Goal: Task Accomplishment & Management: Manage account settings

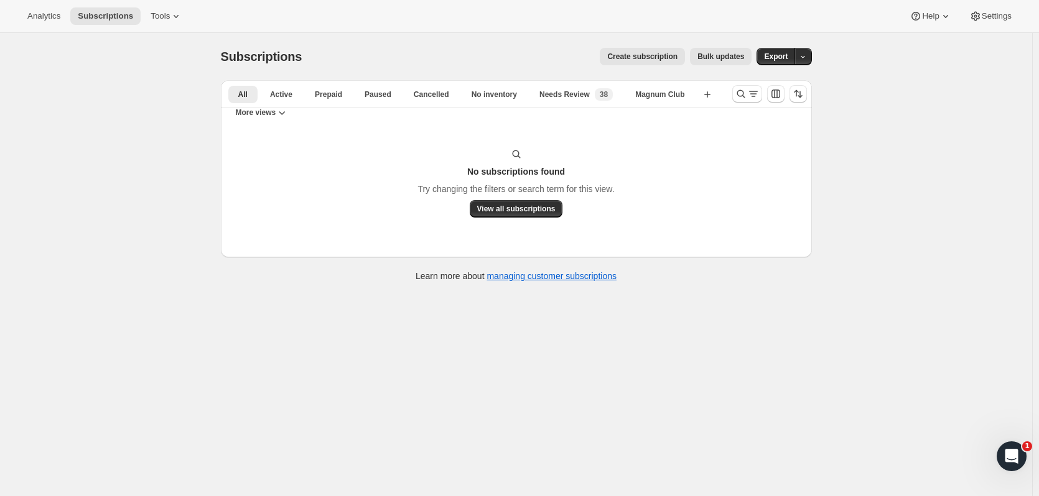
click at [746, 98] on icon "Search and filter results" at bounding box center [741, 94] width 12 height 12
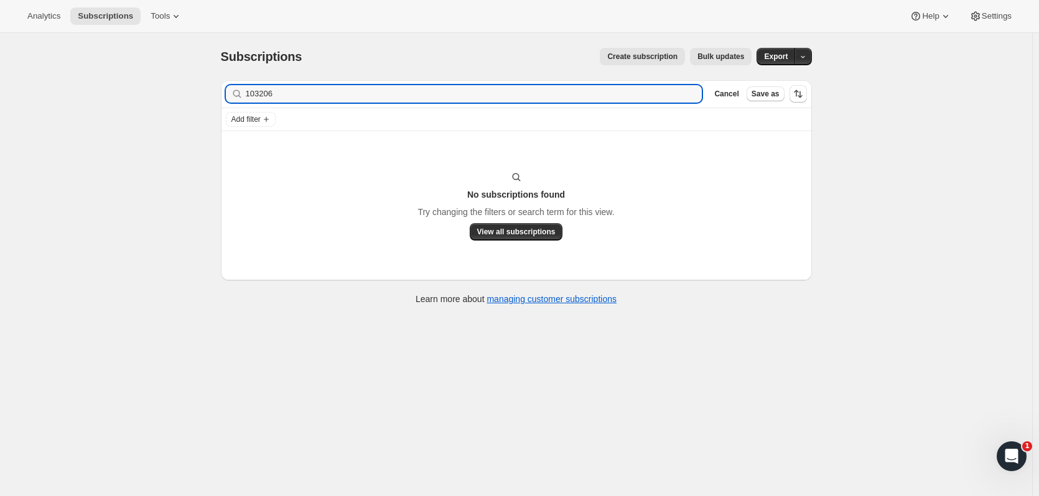
drag, startPoint x: 340, startPoint y: 95, endPoint x: 27, endPoint y: 93, distance: 313.0
click at [27, 93] on div "Subscriptions. This page is ready Subscriptions Create subscription Bulk update…" at bounding box center [516, 281] width 1032 height 496
type input "raelen"
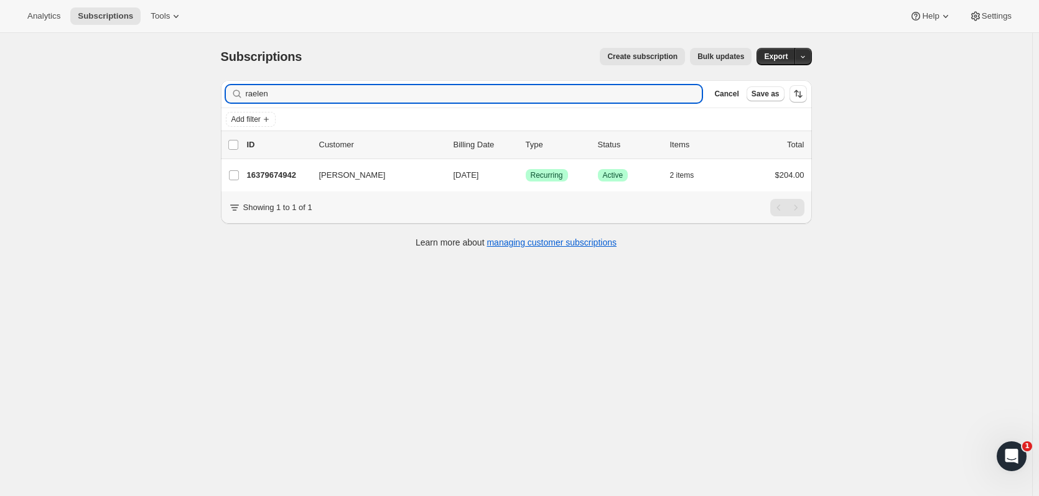
click at [270, 181] on p "16379674942" at bounding box center [278, 175] width 62 height 12
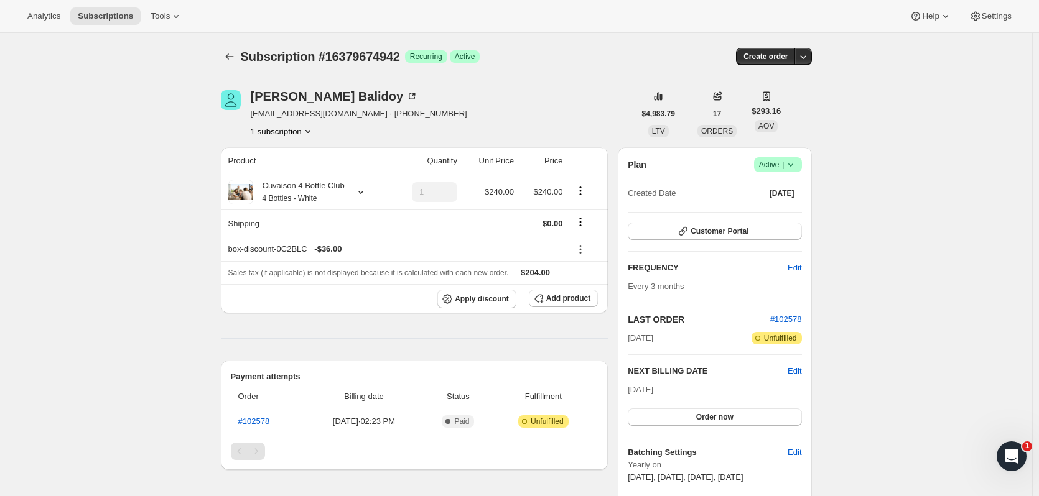
click at [236, 53] on icon "Subscriptions" at bounding box center [229, 56] width 12 height 12
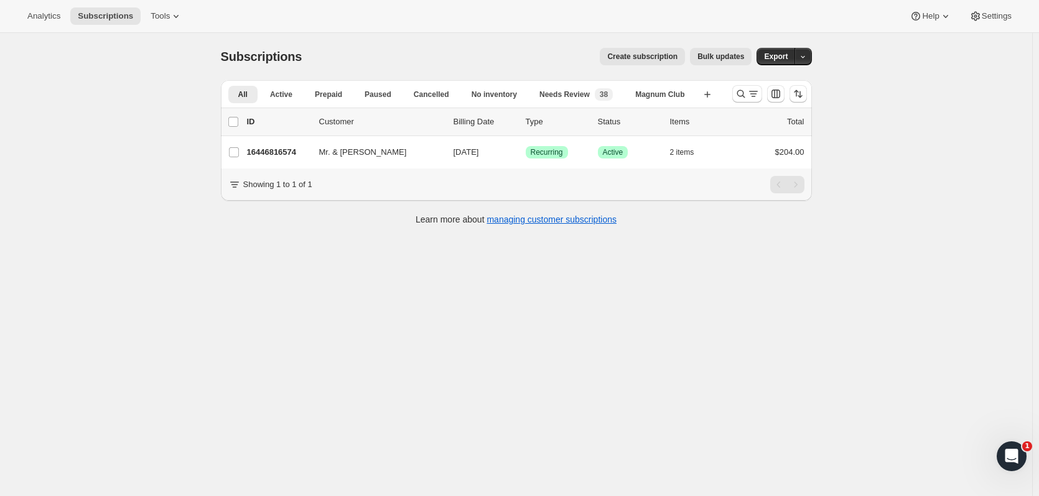
click at [740, 92] on icon "Search and filter results" at bounding box center [741, 94] width 12 height 12
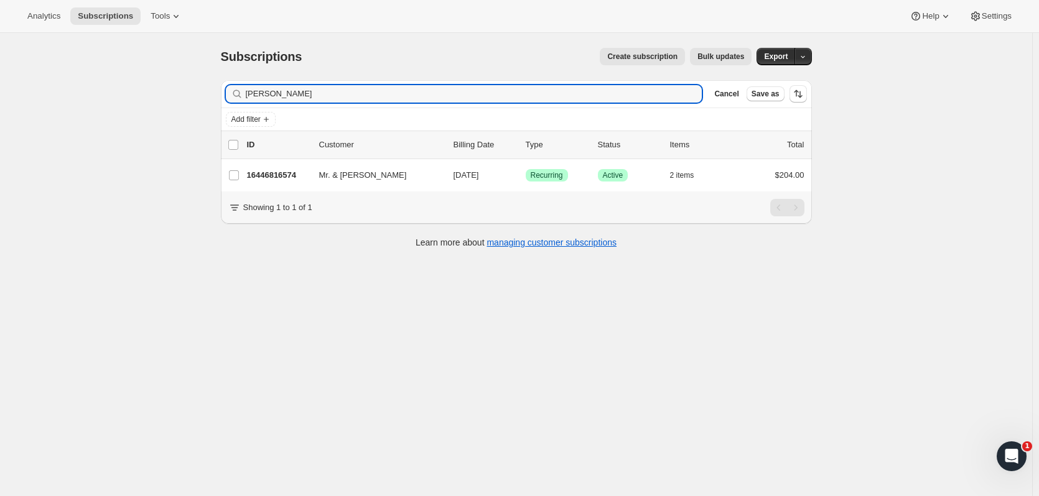
drag, startPoint x: 307, startPoint y: 93, endPoint x: 202, endPoint y: 92, distance: 105.8
click at [202, 92] on div "Subscriptions. This page is ready Subscriptions Create subscription Bulk update…" at bounding box center [516, 281] width 1032 height 496
type input "tupper"
click at [296, 174] on p "16439017790" at bounding box center [278, 175] width 62 height 12
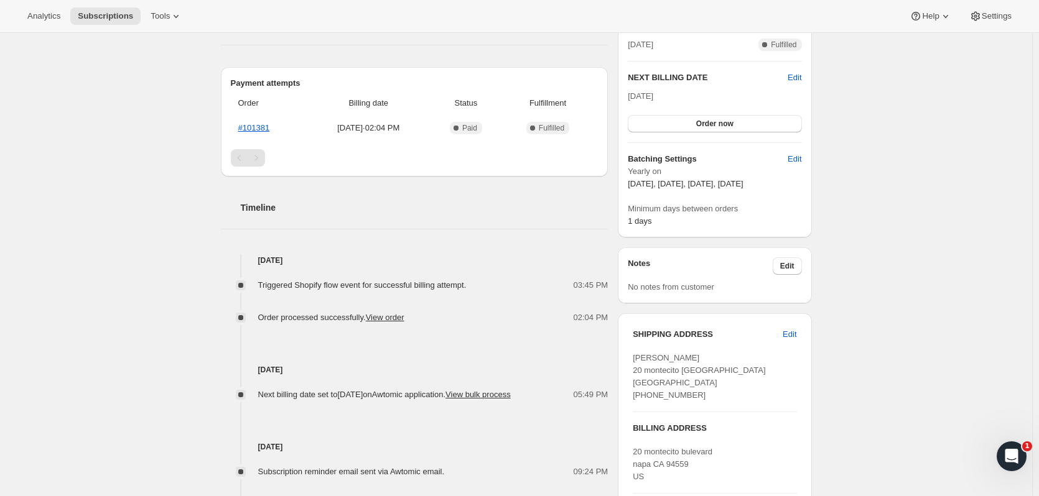
scroll to position [322, 0]
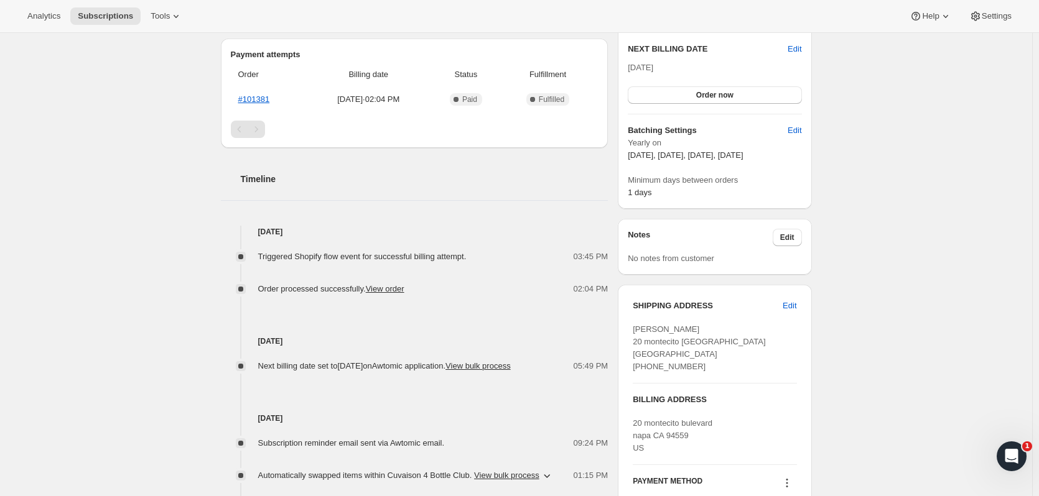
click at [800, 309] on button "Edit" at bounding box center [789, 306] width 29 height 20
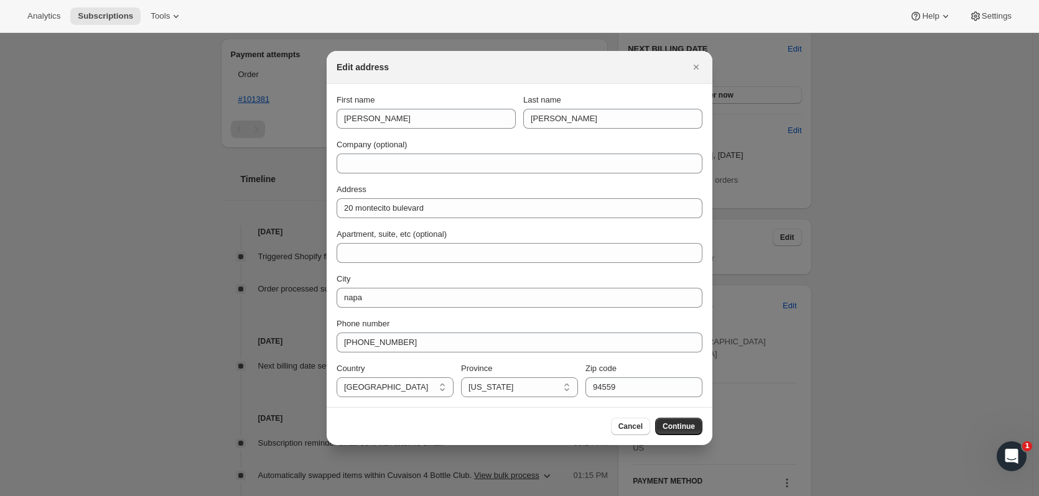
click at [701, 70] on icon "Close" at bounding box center [696, 67] width 12 height 12
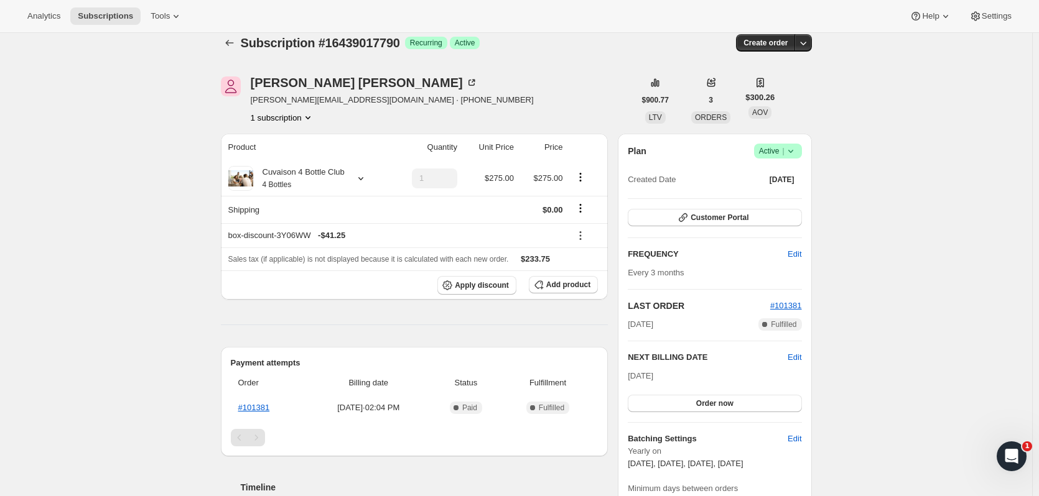
scroll to position [0, 0]
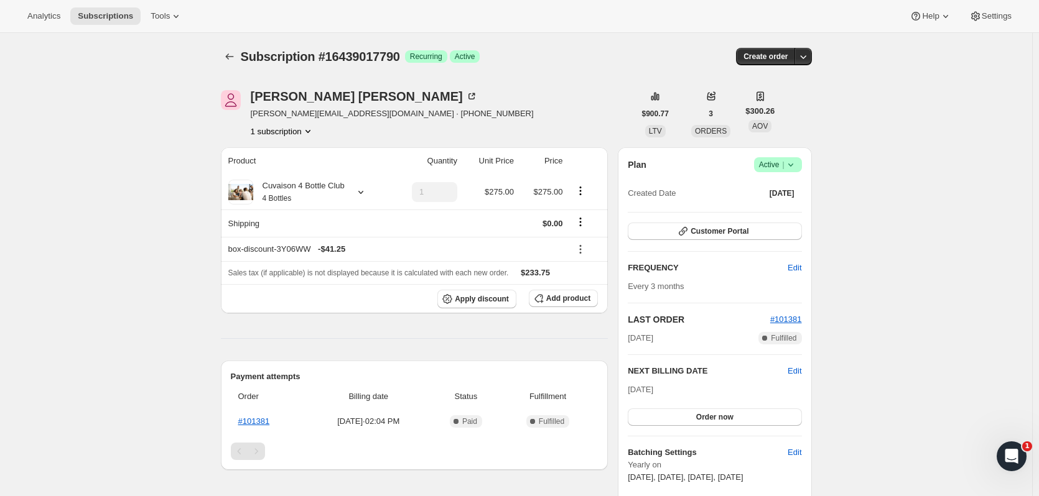
click at [755, 228] on button "Customer Portal" at bounding box center [715, 231] width 174 height 17
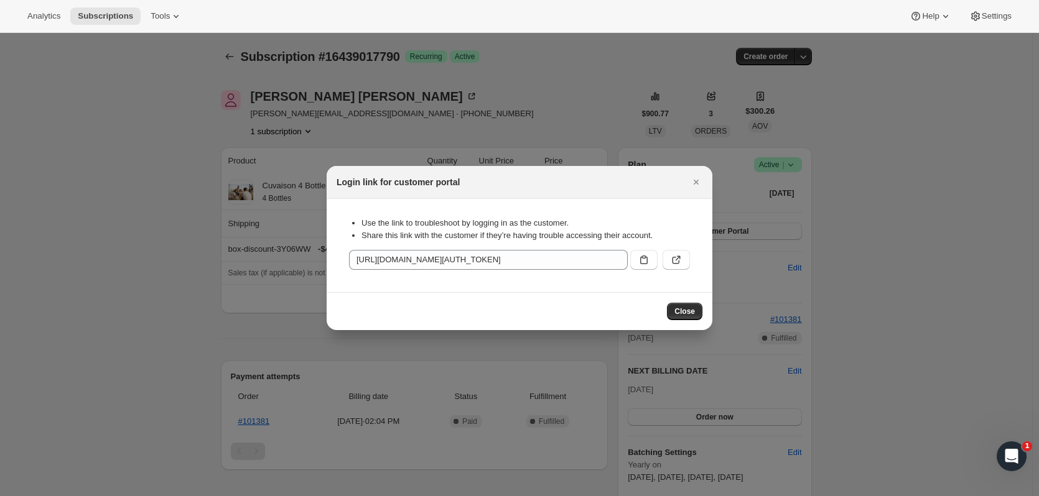
click at [666, 264] on button ":r36:" at bounding box center [676, 260] width 27 height 20
click at [694, 182] on icon "Close" at bounding box center [696, 182] width 12 height 12
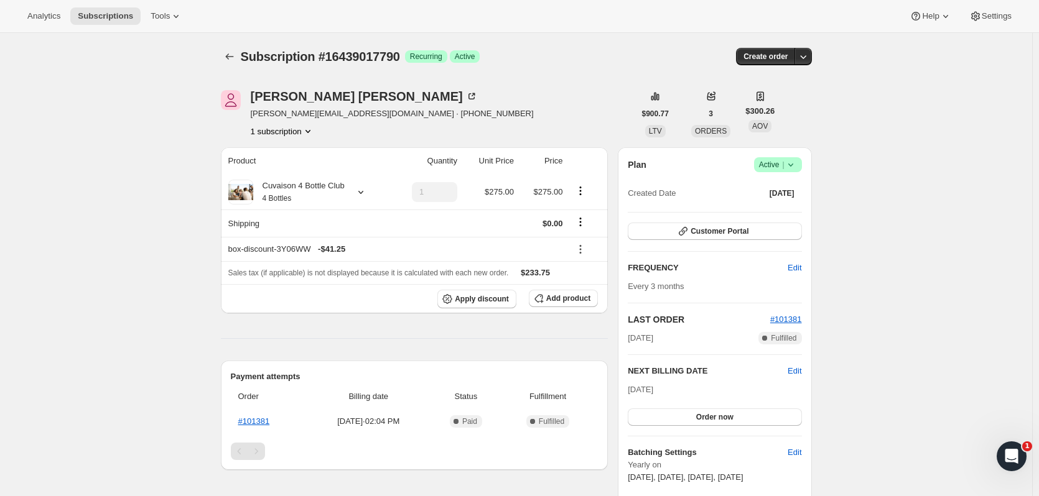
click at [305, 132] on icon "Product actions" at bounding box center [308, 131] width 12 height 12
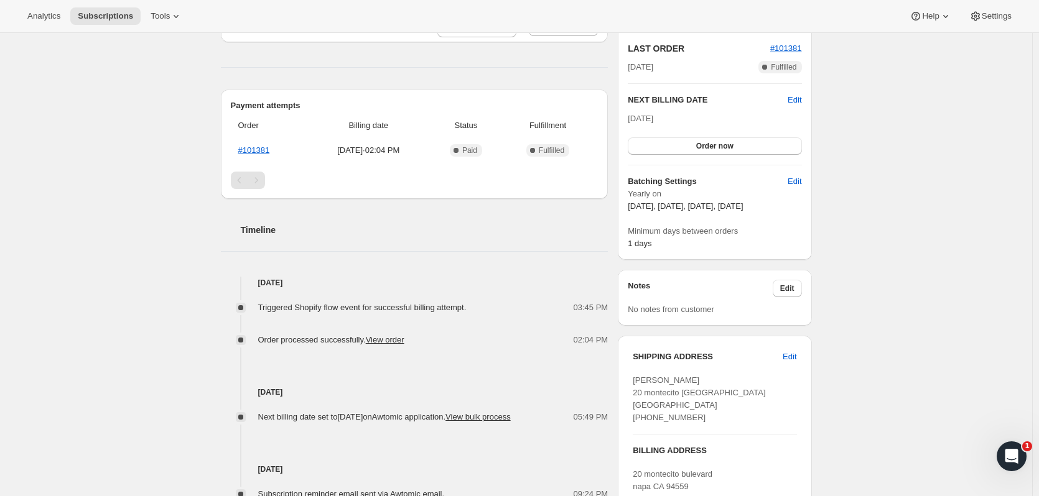
click at [790, 354] on span "Edit" at bounding box center [790, 357] width 14 height 12
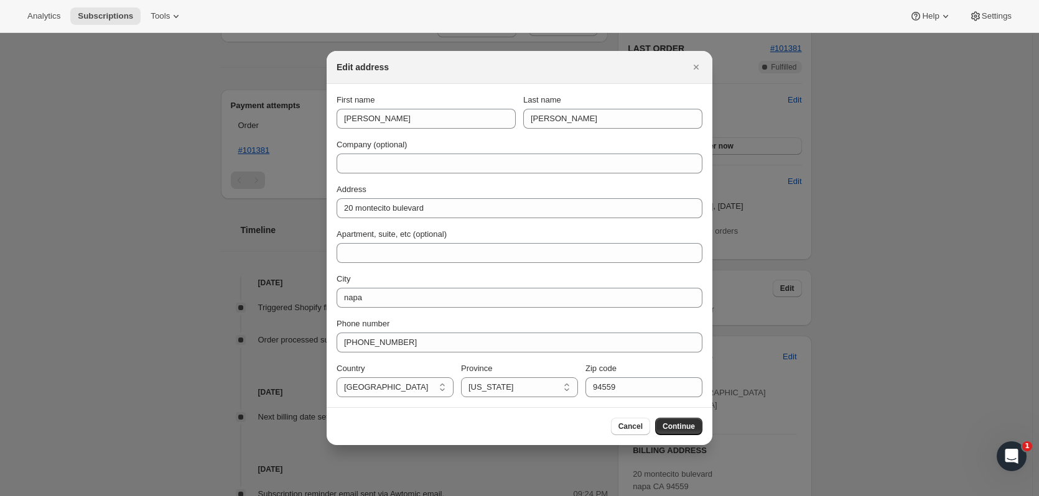
click at [632, 431] on span "Cancel" at bounding box center [630, 427] width 24 height 10
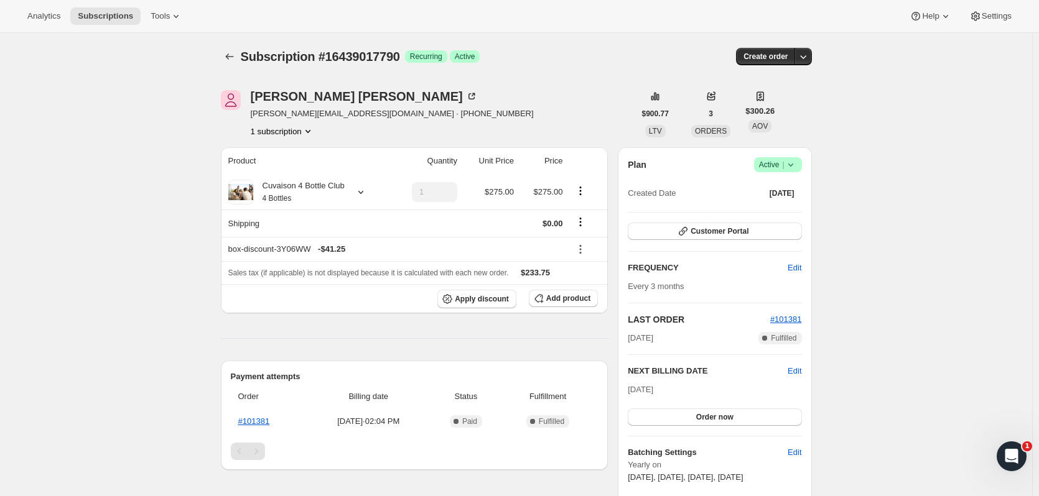
click at [776, 228] on button "Customer Portal" at bounding box center [715, 231] width 174 height 17
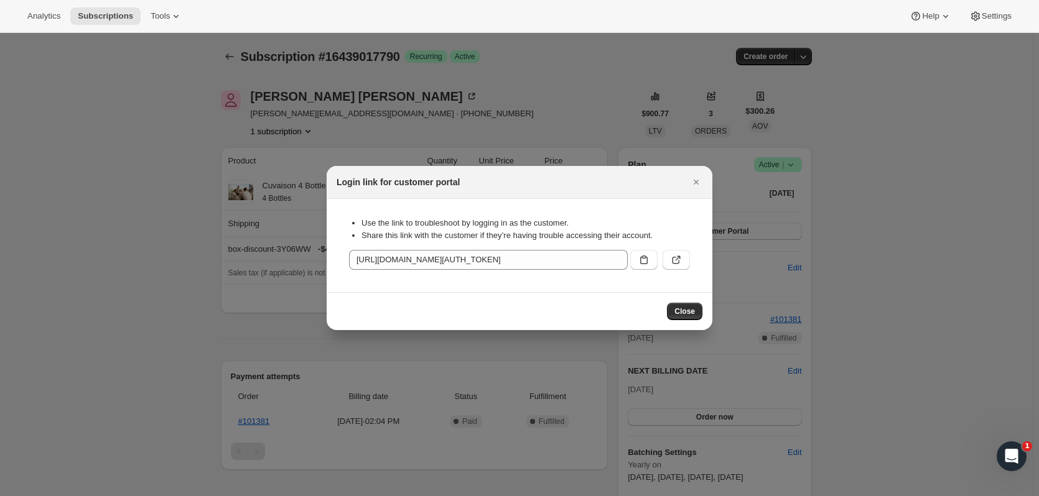
click at [679, 255] on icon ":r36:" at bounding box center [676, 260] width 12 height 12
